Goal: Navigation & Orientation: Find specific page/section

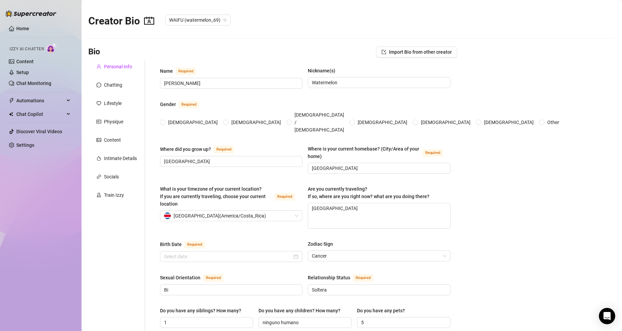
radio input "true"
type input "[DATE]"
click at [23, 63] on link "Content" at bounding box center [24, 61] width 17 height 5
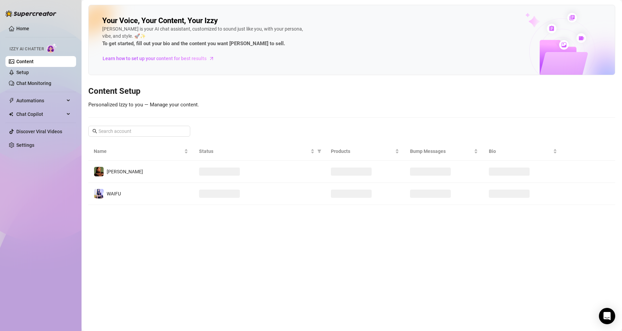
click at [23, 63] on link "Content" at bounding box center [24, 61] width 17 height 5
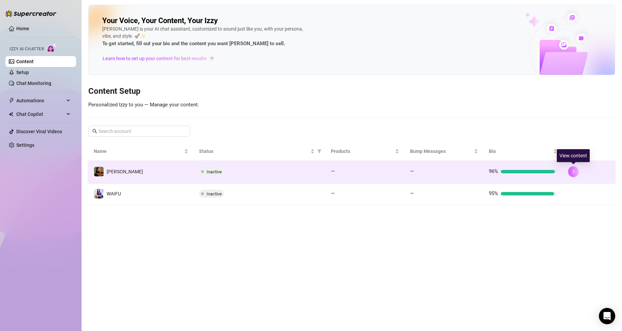
click at [573, 170] on icon "right" at bounding box center [573, 171] width 5 height 5
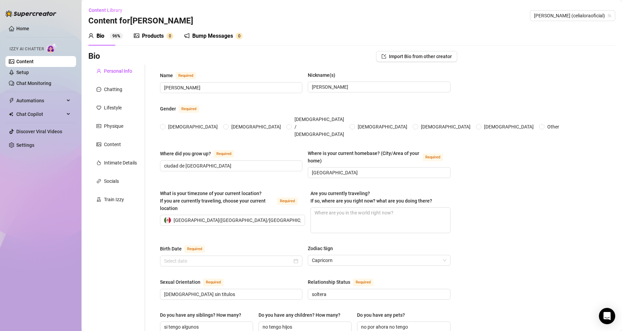
radio input "true"
type input "[DATE]"
click at [273, 160] on div "Where did you grow up? Required ciudad de [GEOGRAPHIC_DATA]" at bounding box center [231, 163] width 142 height 29
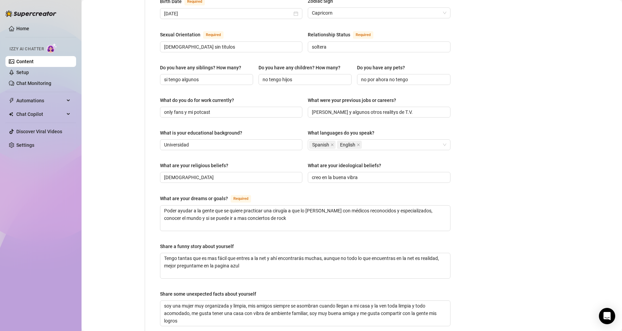
scroll to position [349, 0]
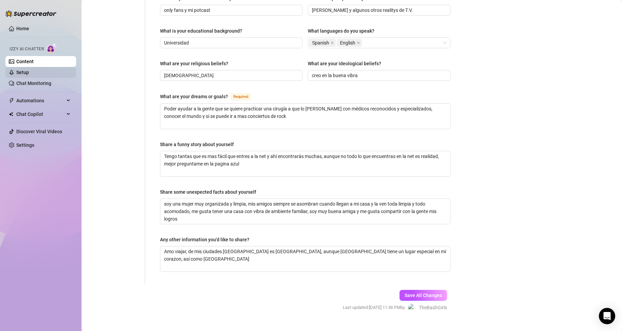
click at [21, 74] on link "Setup" at bounding box center [22, 72] width 13 height 5
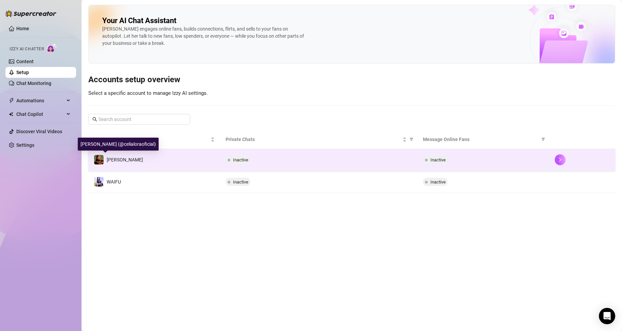
click at [96, 159] on img at bounding box center [99, 160] width 10 height 10
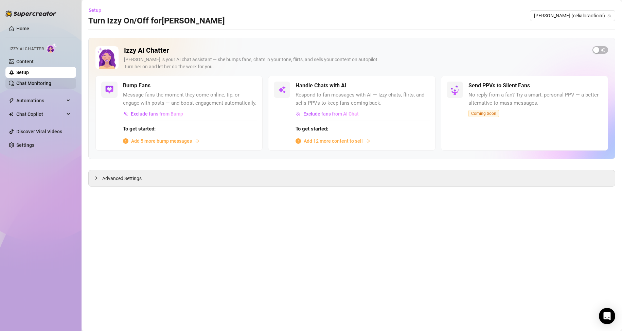
click at [32, 82] on link "Chat Monitoring" at bounding box center [33, 83] width 35 height 5
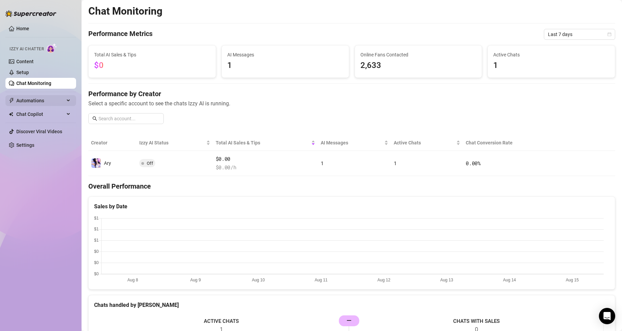
click at [33, 104] on span "Automations" at bounding box center [40, 100] width 48 height 11
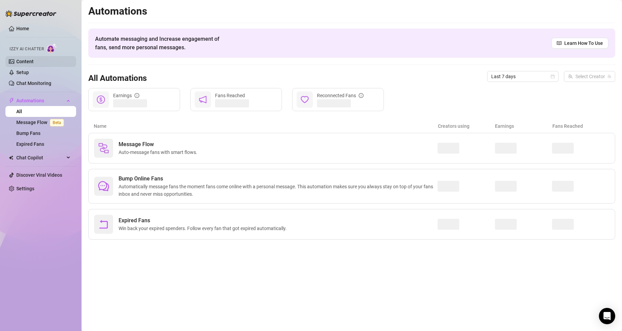
click at [19, 59] on link "Content" at bounding box center [24, 61] width 17 height 5
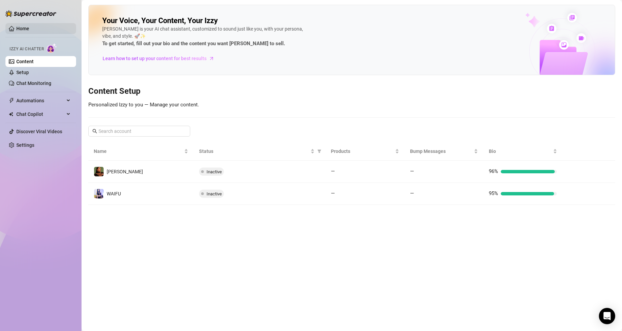
click at [20, 26] on link "Home" at bounding box center [22, 28] width 13 height 5
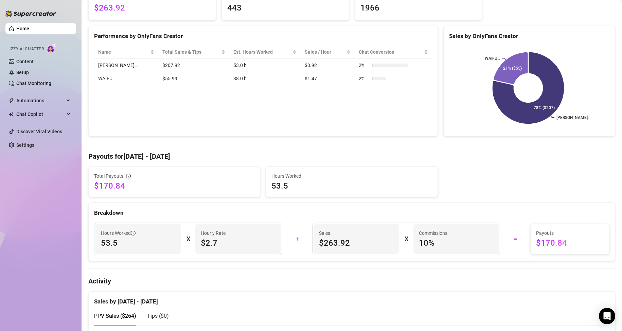
scroll to position [99, 0]
